Goal: Information Seeking & Learning: Find specific page/section

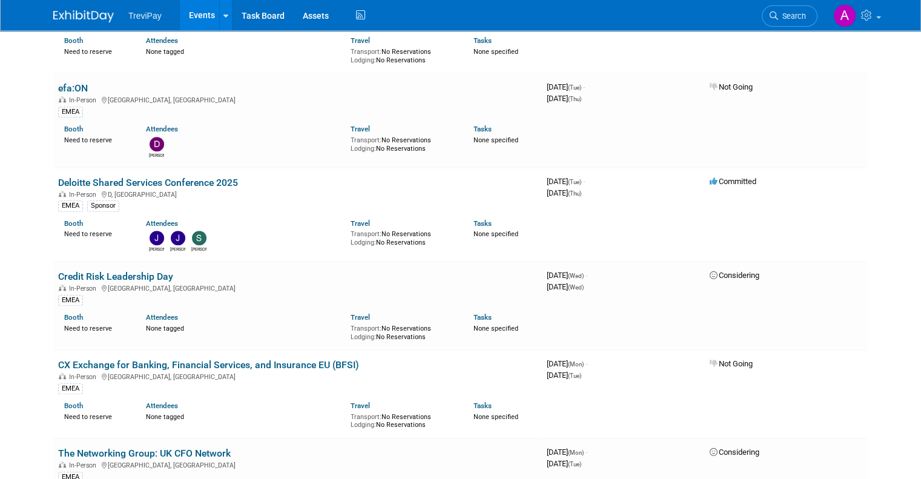
scroll to position [787, 0]
click at [179, 177] on link "Deloitte Shared Services Conference 2025" at bounding box center [148, 183] width 180 height 12
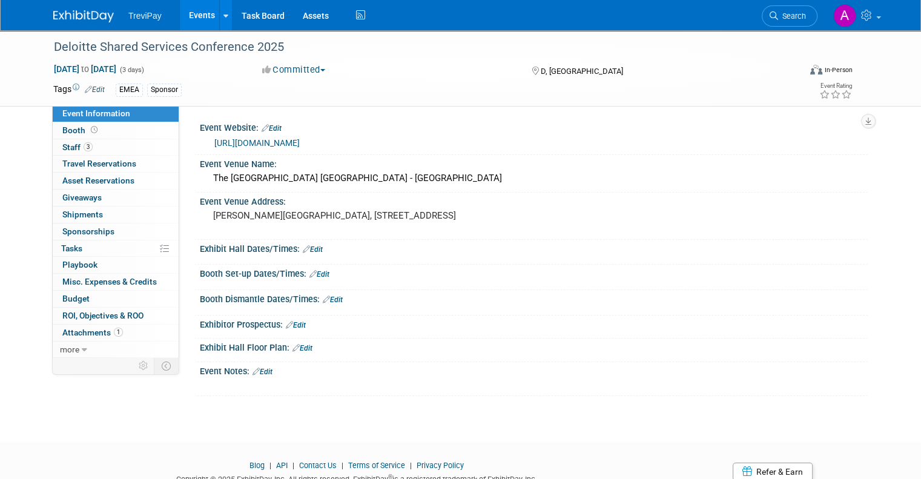
click at [300, 142] on link "https://www.deloitte.co.uk/sharedservicesconference/" at bounding box center [256, 143] width 85 height 10
